Goal: Task Accomplishment & Management: Complete application form

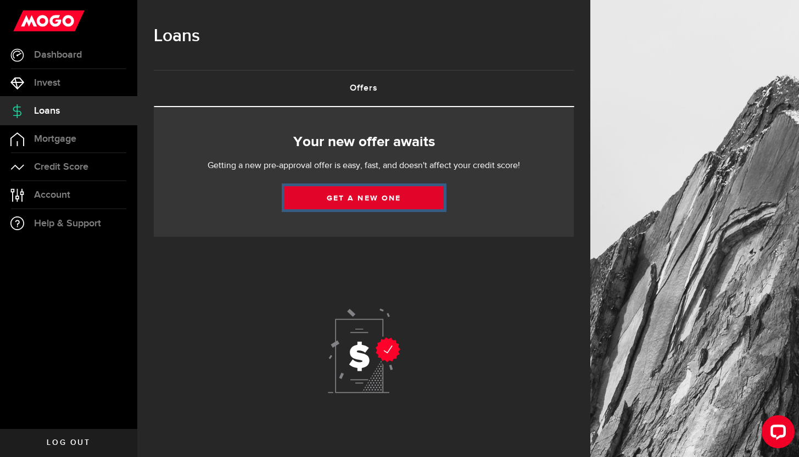
click at [366, 200] on link "Get a new one" at bounding box center [363, 197] width 159 height 23
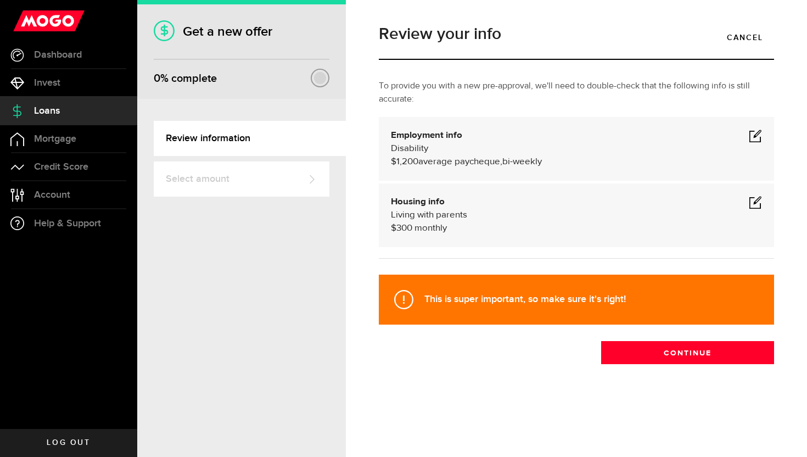
click at [706, 373] on div "Review your info Cancel To provide you with a new pre-approval, we'll need to d…" at bounding box center [577, 217] width 412 height 404
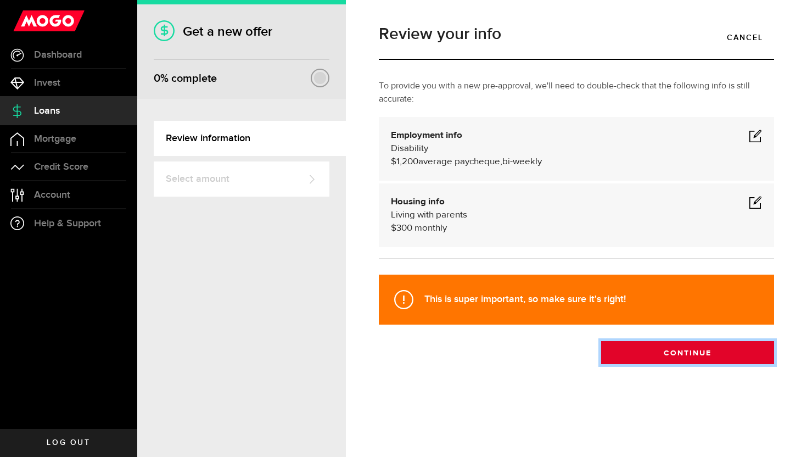
click at [745, 353] on button "Continue" at bounding box center [687, 352] width 173 height 23
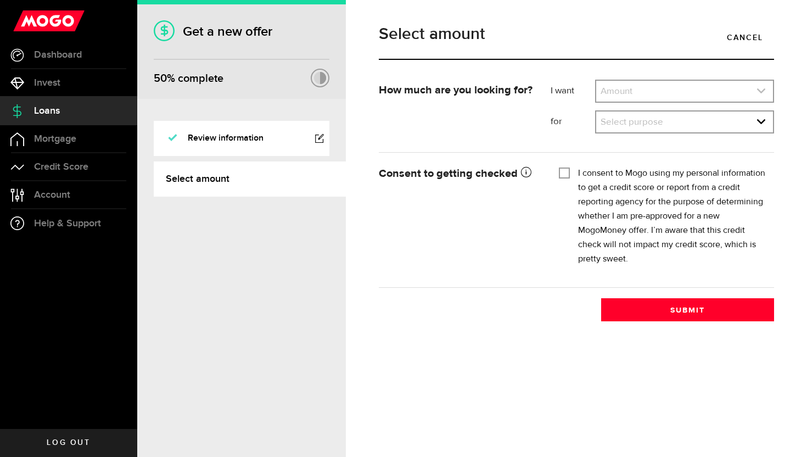
click at [661, 89] on link "expand select" at bounding box center [684, 91] width 177 height 21
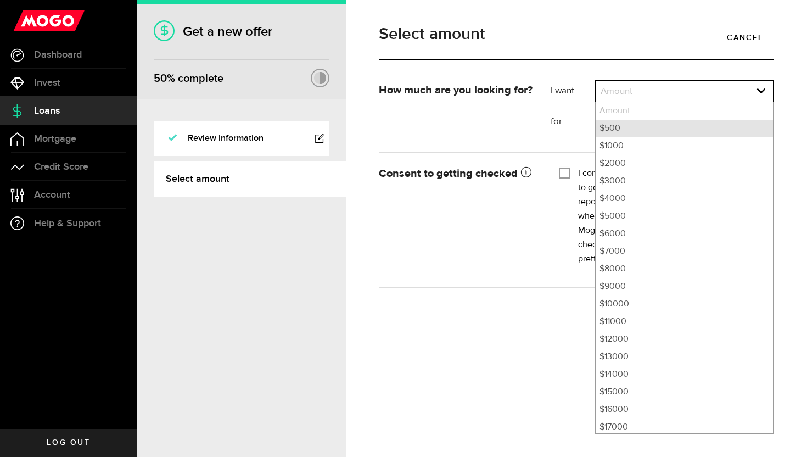
click at [652, 133] on li "$500" at bounding box center [684, 129] width 177 height 18
select select "500"
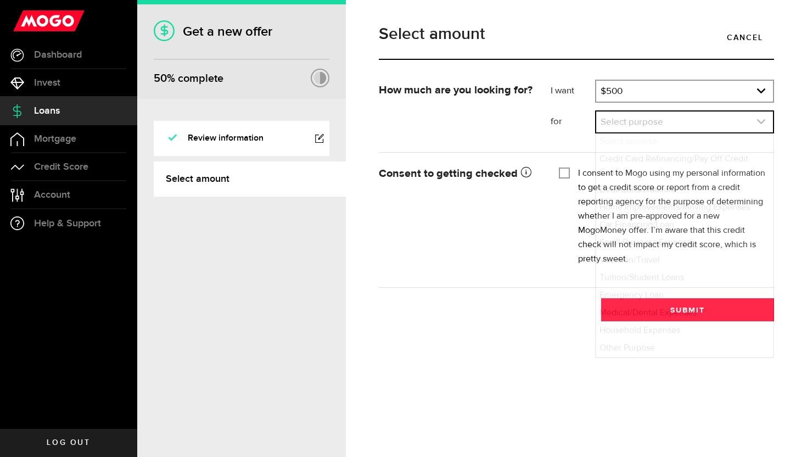
click at [636, 122] on link "expand select" at bounding box center [684, 121] width 177 height 21
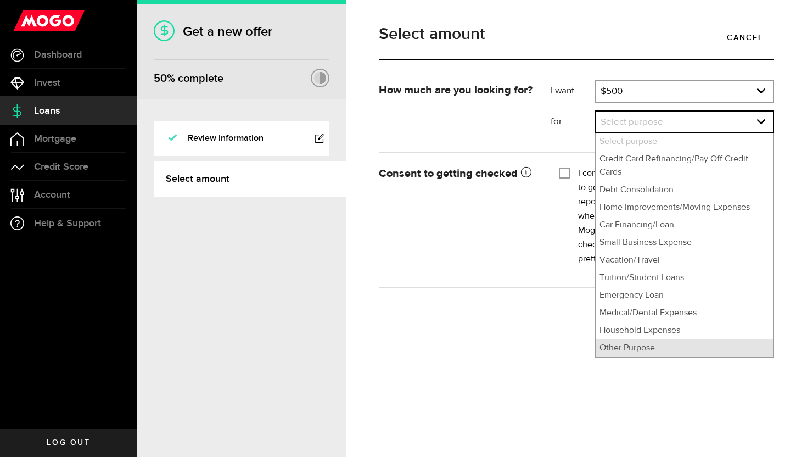
click at [622, 345] on li "Other Purpose" at bounding box center [684, 348] width 177 height 18
select select "Other Purpose"
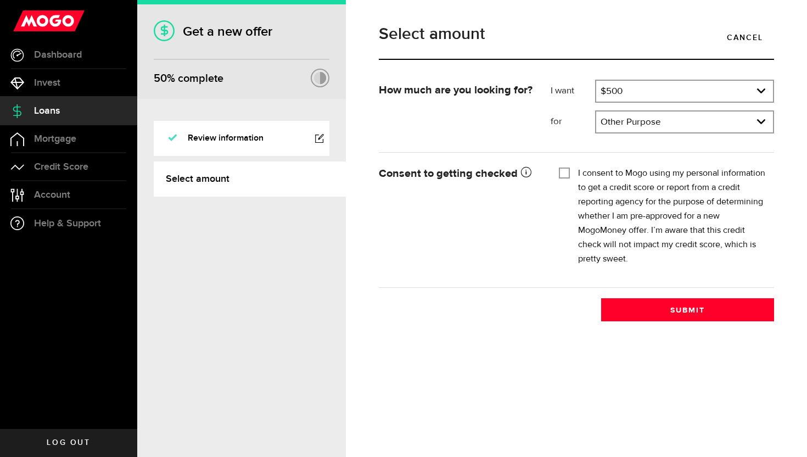
click at [563, 173] on input "I consent to Mogo using my personal information to get a credit score or report…" at bounding box center [564, 171] width 11 height 11
checkbox input "true"
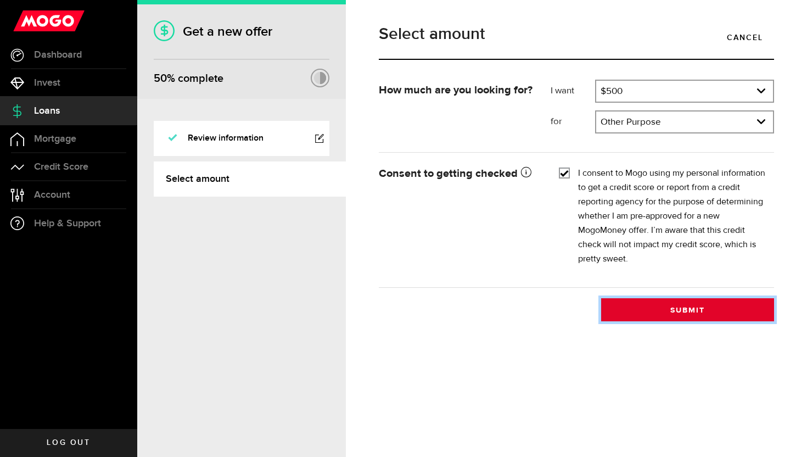
click at [658, 315] on button "Submit" at bounding box center [687, 309] width 173 height 23
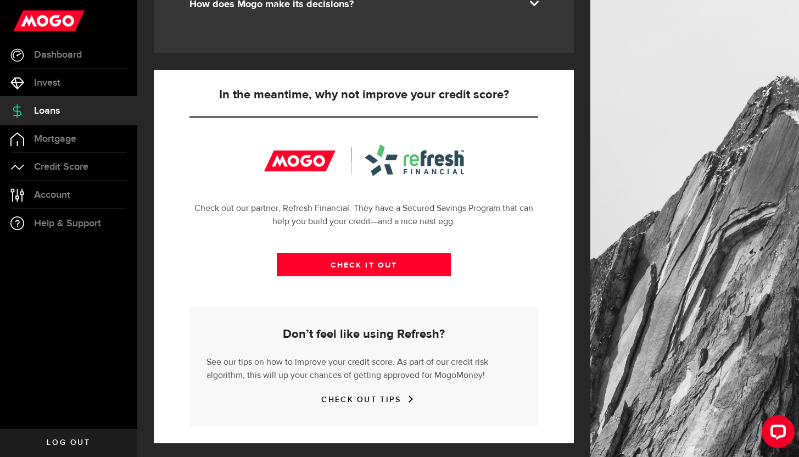
scroll to position [350, 0]
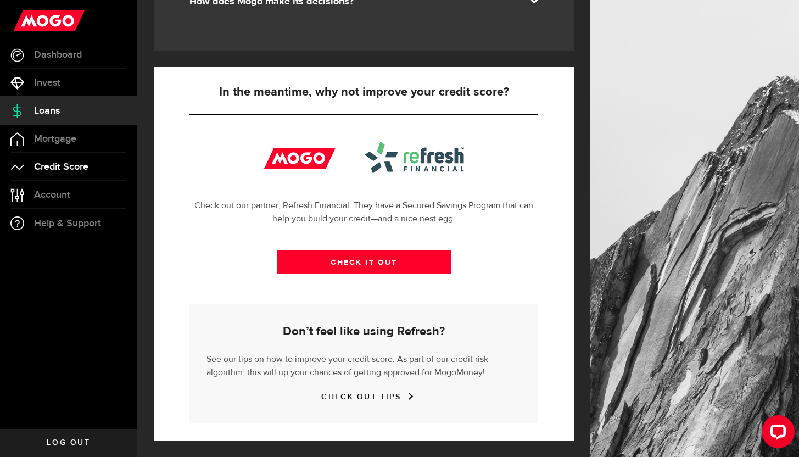
click at [74, 165] on span "Credit Score" at bounding box center [61, 167] width 54 height 10
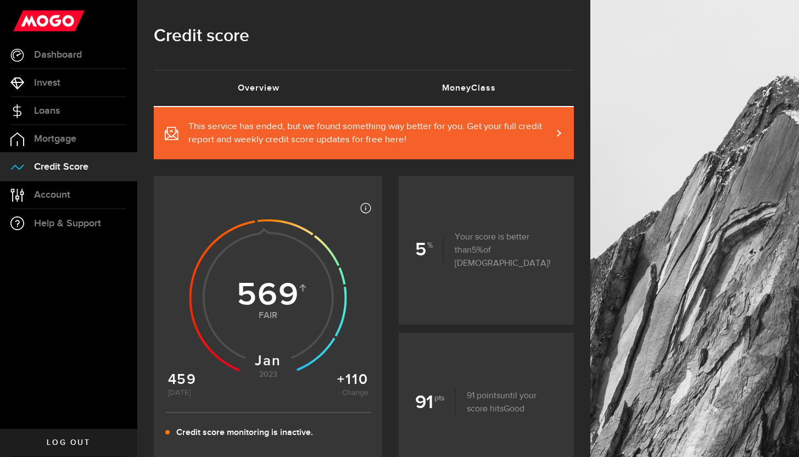
click at [450, 91] on link "MoneyClass (requires attention)" at bounding box center [469, 88] width 210 height 35
